Goal: Task Accomplishment & Management: Complete application form

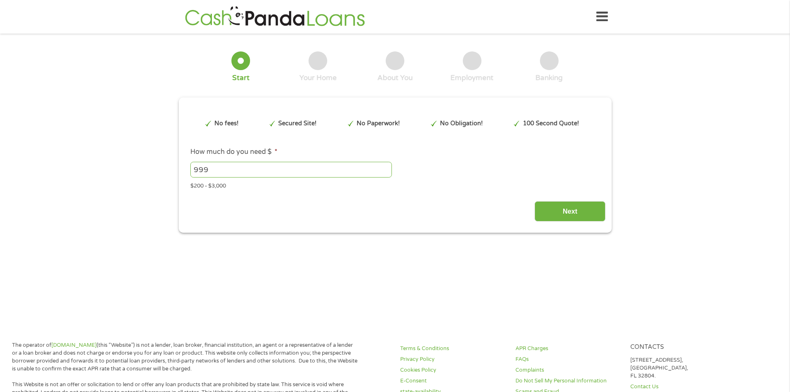
click at [386, 174] on input "999" at bounding box center [291, 170] width 202 height 16
click at [385, 166] on input "1000" at bounding box center [291, 170] width 202 height 16
click at [385, 166] on input "1001" at bounding box center [291, 170] width 202 height 16
click at [385, 166] on input "1002" at bounding box center [291, 170] width 202 height 16
click at [385, 166] on input "1003" at bounding box center [291, 170] width 202 height 16
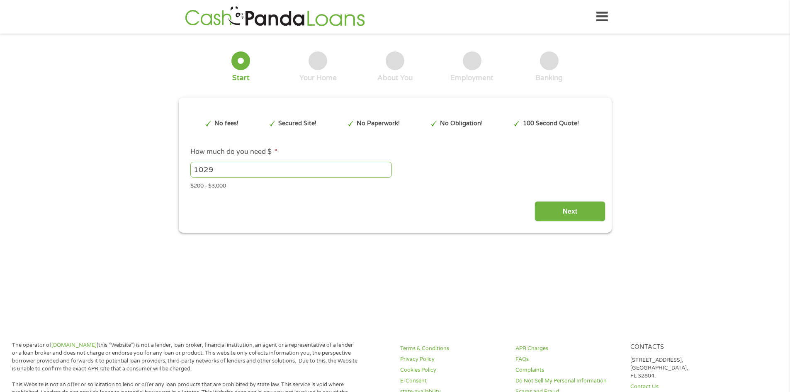
click at [385, 166] on input "1029" at bounding box center [291, 170] width 202 height 16
click at [385, 166] on input "1030" at bounding box center [291, 170] width 202 height 16
click at [385, 166] on input "1031" at bounding box center [291, 170] width 202 height 16
click at [385, 166] on input "1032" at bounding box center [291, 170] width 202 height 16
click at [385, 166] on input "1033" at bounding box center [291, 170] width 202 height 16
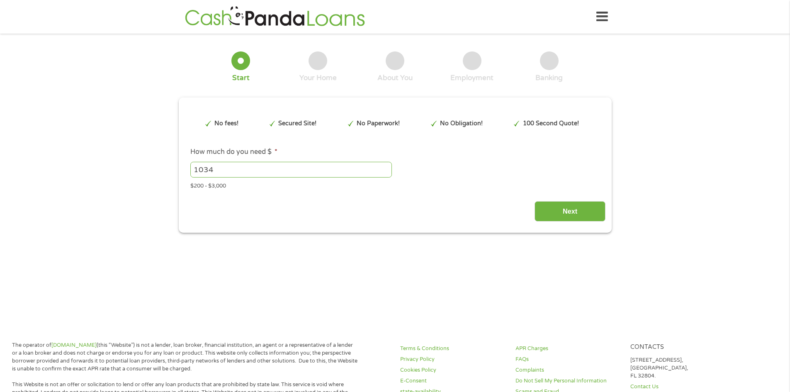
click at [385, 166] on input "1034" at bounding box center [291, 170] width 202 height 16
click at [385, 166] on input "1107" at bounding box center [291, 170] width 202 height 16
click at [289, 169] on input "1107" at bounding box center [291, 170] width 202 height 16
type input "1"
type input "2000"
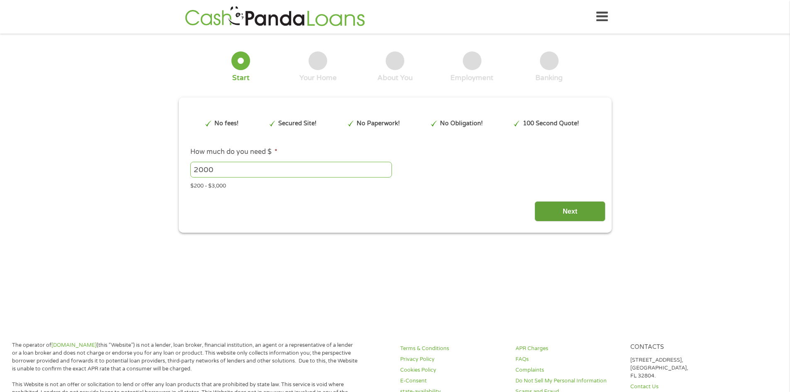
click at [549, 210] on input "Next" at bounding box center [570, 211] width 71 height 20
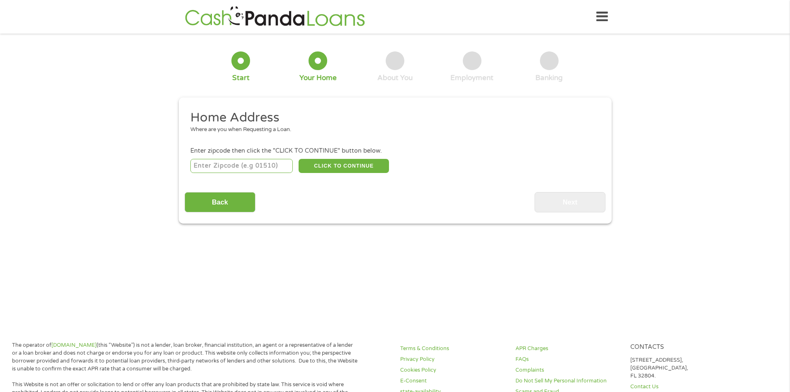
click at [242, 162] on input "number" at bounding box center [241, 166] width 102 height 14
type input "80910"
select select "[US_STATE]"
click at [327, 162] on button "CLICK TO CONTINUE" at bounding box center [344, 166] width 90 height 14
type input "80910"
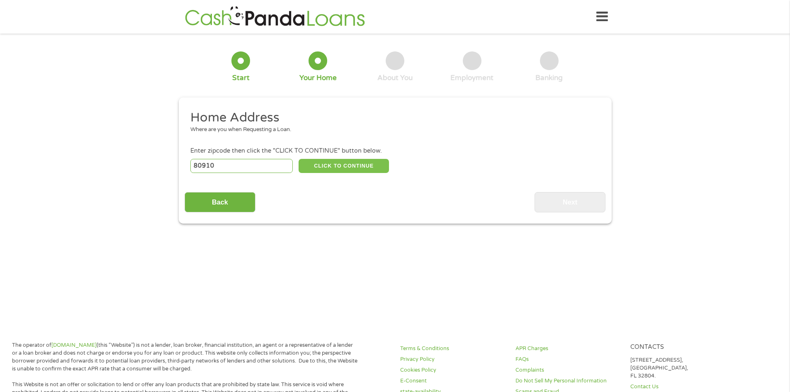
type input "[US_STATE][GEOGRAPHIC_DATA]"
